Goal: Task Accomplishment & Management: Manage account settings

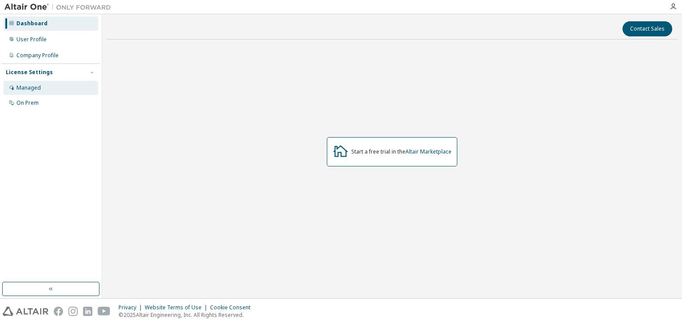
click at [53, 89] on div "Managed" at bounding box center [51, 88] width 95 height 14
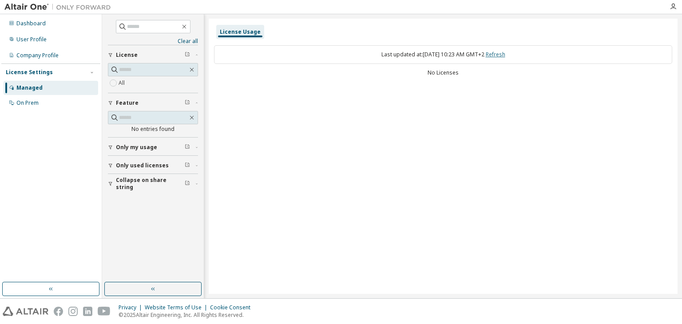
click at [505, 52] on link "Refresh" at bounding box center [496, 55] width 20 height 8
click at [187, 56] on icon "button" at bounding box center [187, 54] width 5 height 5
click at [196, 54] on icon "button" at bounding box center [196, 55] width 5 height 3
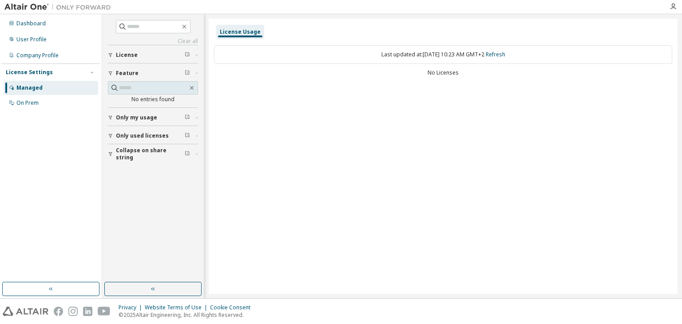
click at [196, 54] on icon "button" at bounding box center [196, 55] width 5 height 3
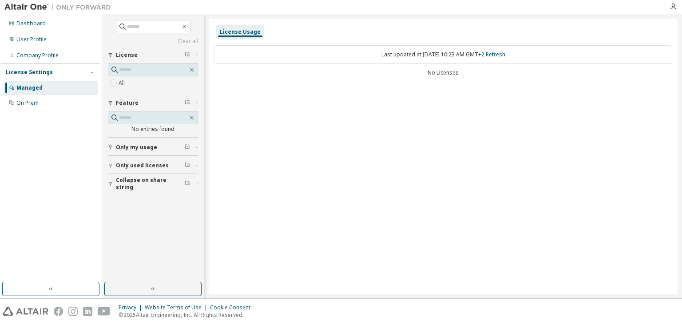
click at [148, 144] on span "Only my usage" at bounding box center [136, 147] width 41 height 7
click at [131, 192] on span "Only used licenses" at bounding box center [142, 191] width 53 height 7
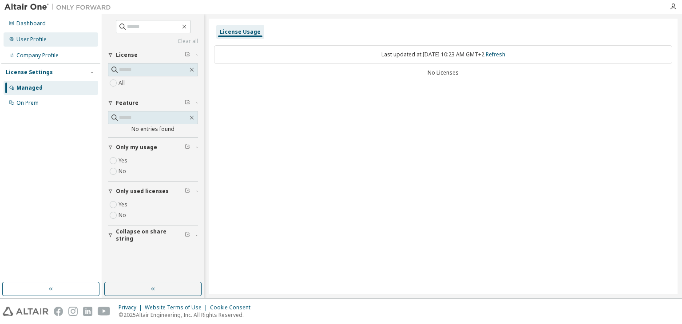
click at [62, 46] on div "User Profile" at bounding box center [51, 39] width 95 height 14
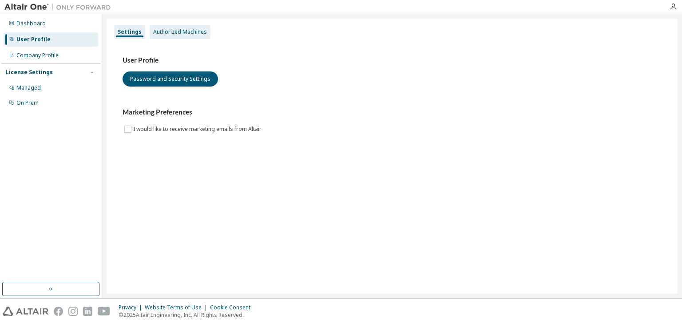
click at [169, 36] on div "Authorized Machines" at bounding box center [180, 32] width 61 height 14
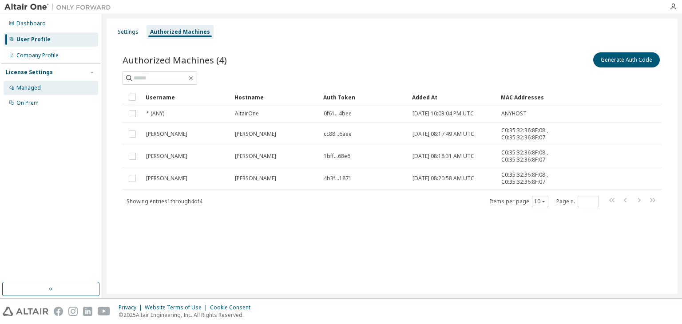
click at [36, 88] on div "Managed" at bounding box center [28, 87] width 24 height 7
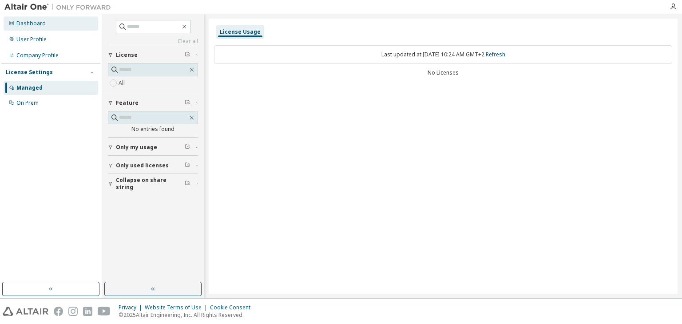
click at [43, 27] on div "Dashboard" at bounding box center [30, 23] width 29 height 7
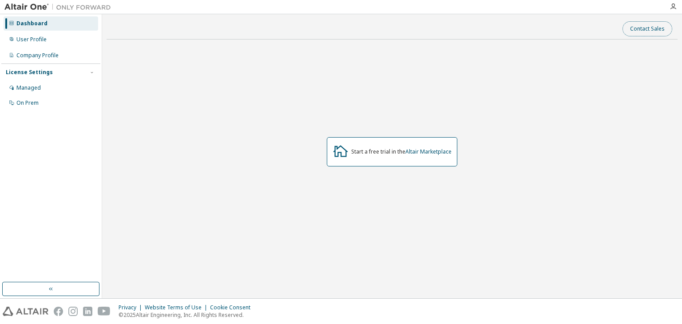
click at [654, 30] on button "Contact Sales" at bounding box center [648, 28] width 50 height 15
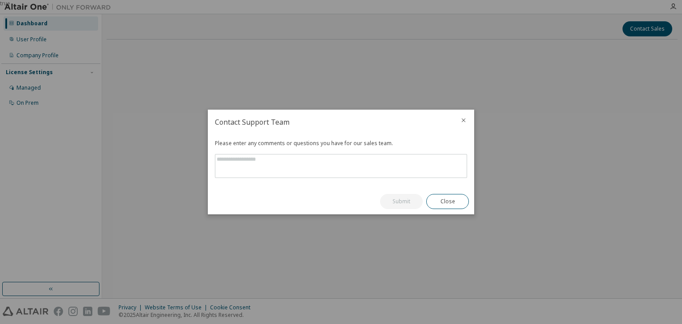
click at [463, 119] on icon "close" at bounding box center [464, 121] width 4 height 4
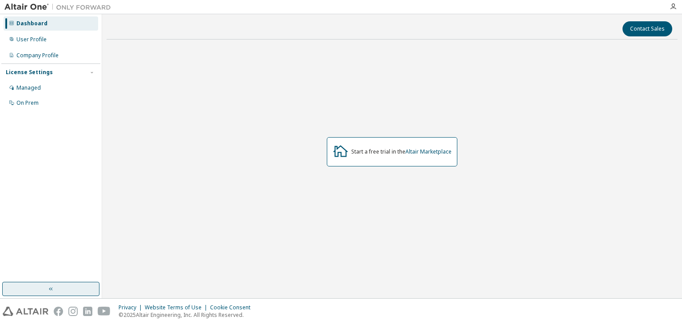
click at [55, 286] on button "button" at bounding box center [50, 289] width 97 height 14
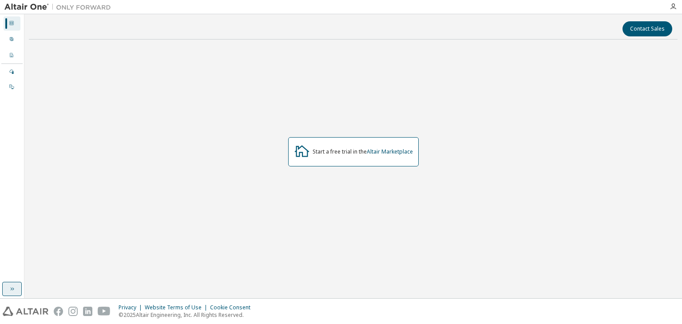
click at [4, 287] on button "button" at bounding box center [12, 289] width 20 height 14
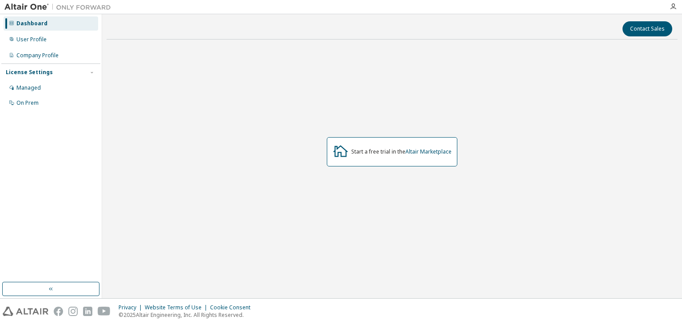
click at [678, 10] on div at bounding box center [673, 6] width 18 height 13
click at [675, 6] on icon "button" at bounding box center [673, 6] width 7 height 7
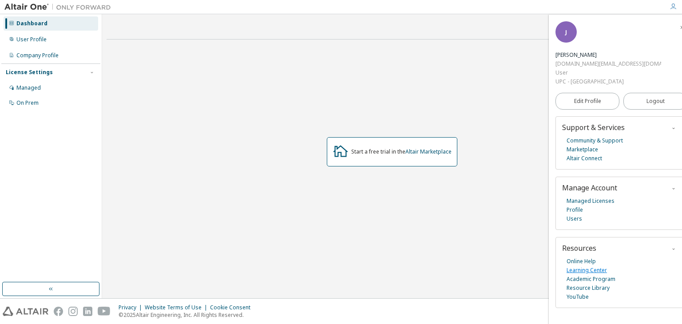
click at [600, 271] on link "Learning Center" at bounding box center [587, 270] width 40 height 9
click at [32, 90] on div "Managed" at bounding box center [28, 87] width 24 height 7
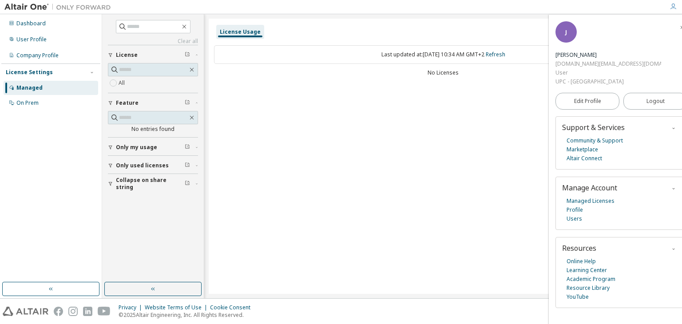
click at [158, 52] on div "License" at bounding box center [156, 55] width 80 height 7
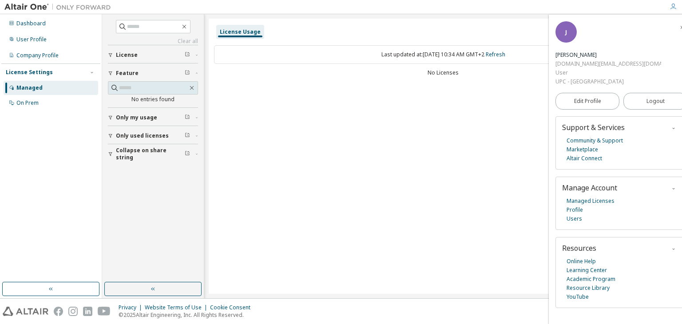
click at [140, 57] on div "License" at bounding box center [156, 55] width 80 height 7
